Goal: Communication & Community: Answer question/provide support

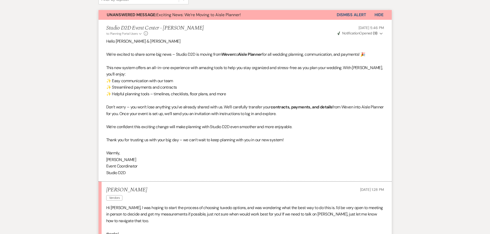
scroll to position [9, 0]
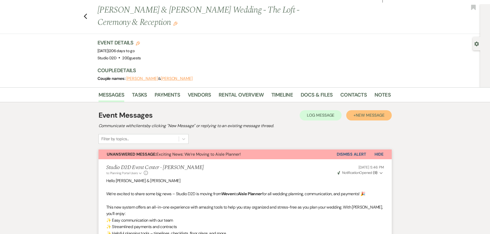
click at [357, 117] on span "New Message" at bounding box center [370, 115] width 29 height 5
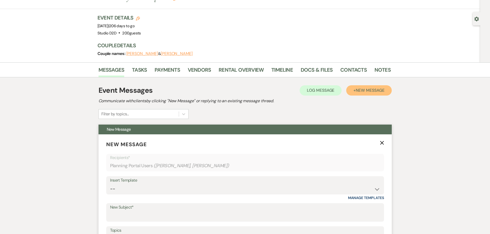
scroll to position [86, 0]
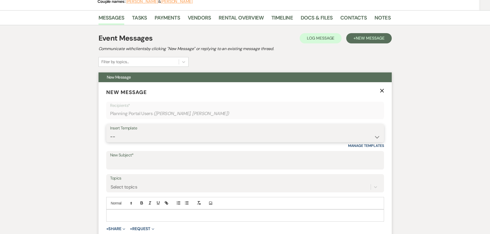
click at [157, 137] on select "-- New Inquiry - message 2 Event Pricing - Non Wedding Weven Planning Portal In…" at bounding box center [245, 137] width 270 height 10
select select "1759"
click at [110, 132] on select "-- New Inquiry - message 2 Event Pricing - Non Wedding Weven Planning Portal In…" at bounding box center [245, 137] width 270 height 10
type input "Tux Selections"
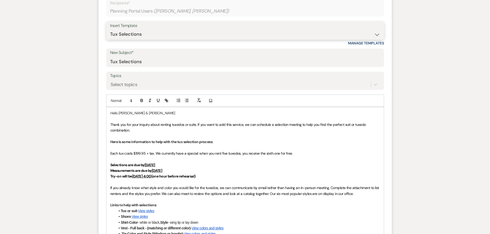
scroll to position [189, 0]
drag, startPoint x: 164, startPoint y: 163, endPoint x: 146, endPoint y: 165, distance: 18.3
click at [146, 165] on u "[DATE]" at bounding box center [150, 165] width 11 height 5
drag, startPoint x: 167, startPoint y: 170, endPoint x: 154, endPoint y: 169, distance: 12.9
click at [154, 169] on p "Measurements are due by [DATE]" at bounding box center [244, 171] width 269 height 6
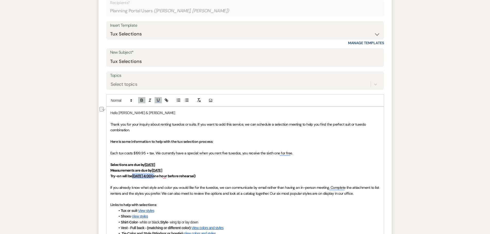
drag, startPoint x: 176, startPoint y: 176, endPoint x: 134, endPoint y: 175, distance: 42.7
click at [134, 175] on strong "Try-on will be [DATE] 4:00 (one hour before rehearsal)" at bounding box center [152, 176] width 85 height 5
click at [178, 175] on p "Try-on will be one hour before rehearsal)" at bounding box center [244, 176] width 269 height 6
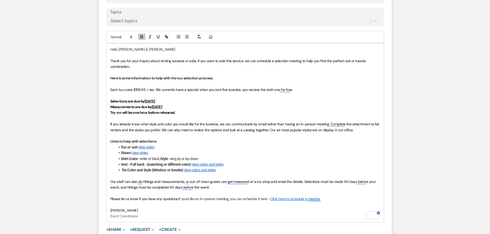
scroll to position [266, 0]
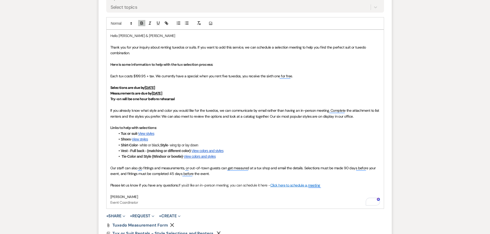
click at [327, 185] on p "Please let us know if you have any questions. If you'd like an in-person meetin…" at bounding box center [244, 186] width 269 height 6
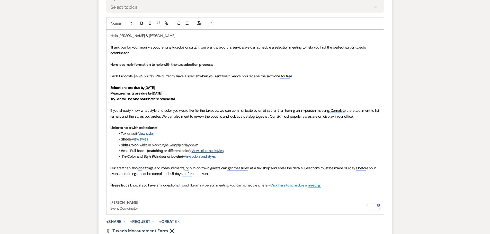
click at [116, 196] on p "To enrich screen reader interactions, please activate Accessibility in Grammarl…" at bounding box center [244, 197] width 269 height 6
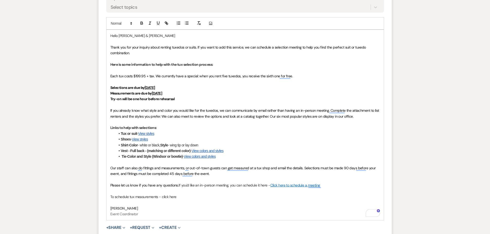
click at [159, 197] on p "To schedule tux measurements - click here" at bounding box center [244, 197] width 269 height 6
drag, startPoint x: 196, startPoint y: 197, endPoint x: 181, endPoint y: 195, distance: 15.3
click at [181, 197] on p "To schedule tux measurements in the office - click here" at bounding box center [244, 197] width 269 height 6
click at [164, 23] on button "button" at bounding box center [166, 23] width 7 height 6
paste input "[URL][DOMAIN_NAME]"
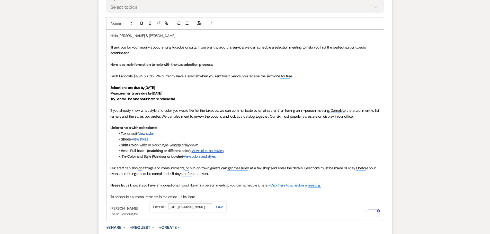
scroll to position [0, 43]
type input "[URL][DOMAIN_NAME]"
click at [219, 206] on link at bounding box center [217, 207] width 11 height 4
click at [138, 192] on p "To enrich screen reader interactions, please activate Accessibility in Grammarl…" at bounding box center [244, 191] width 269 height 6
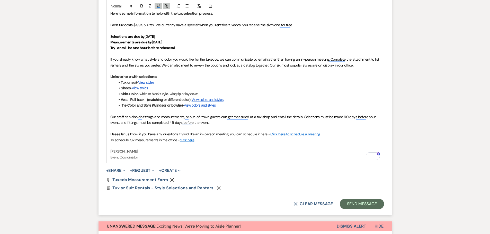
scroll to position [318, 0]
click at [359, 204] on button "Send Message" at bounding box center [362, 204] width 44 height 10
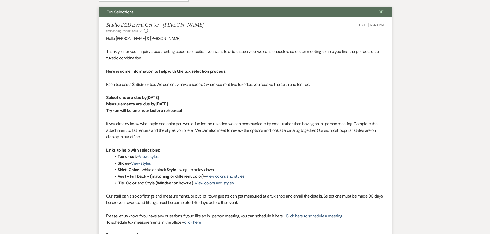
scroll to position [229, 0]
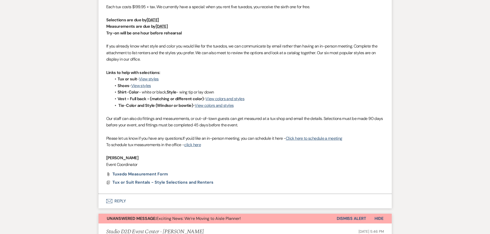
click at [355, 219] on button "Dismiss Alert" at bounding box center [352, 219] width 30 height 10
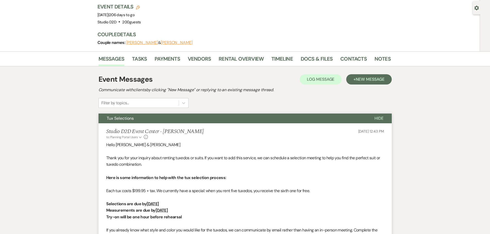
scroll to position [0, 0]
